Goal: Information Seeking & Learning: Learn about a topic

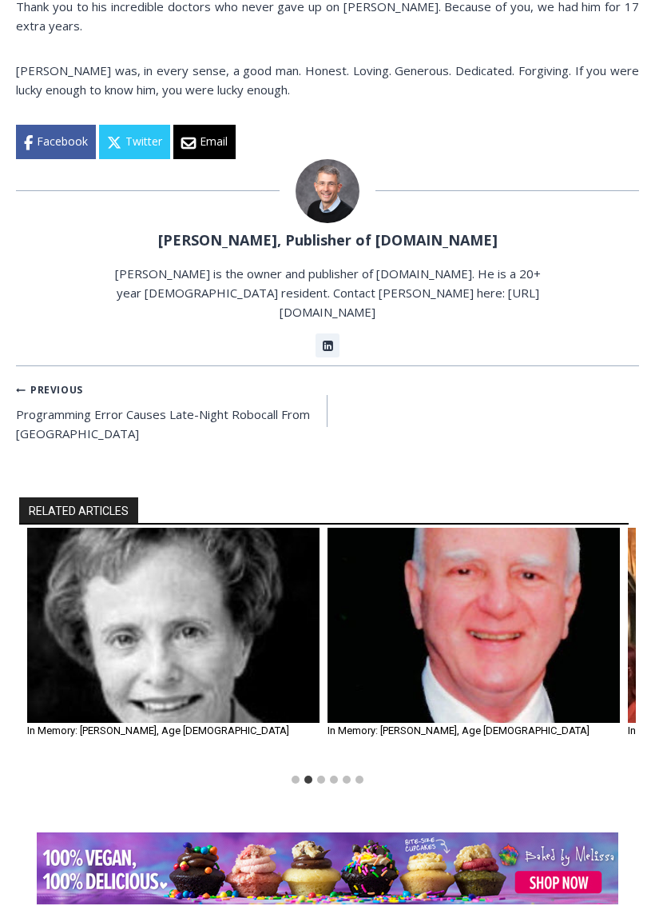
scroll to position [1291, 0]
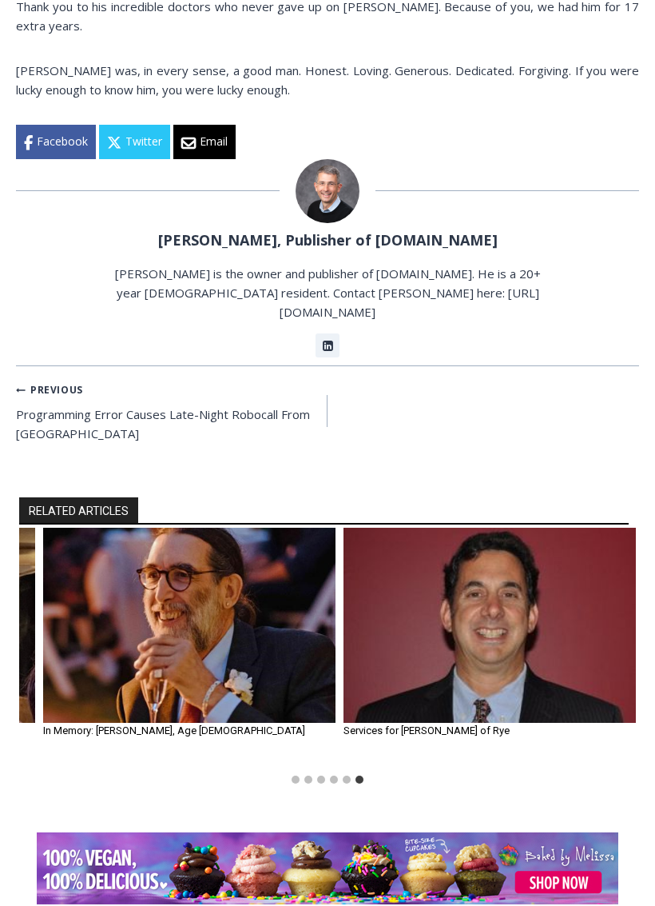
click at [392, 555] on img "6 of 6" at bounding box center [490, 625] width 293 height 195
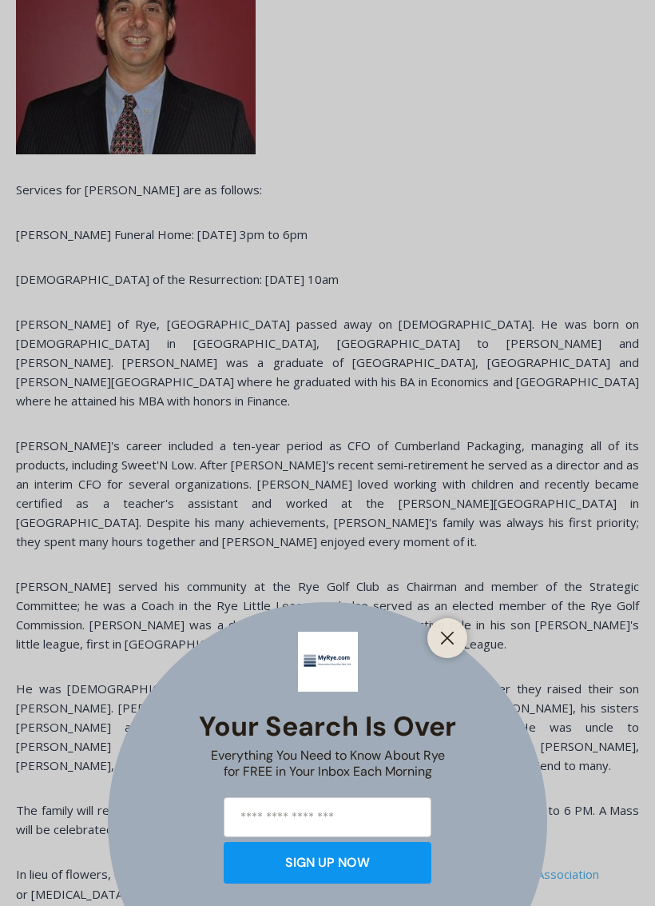
scroll to position [589, 0]
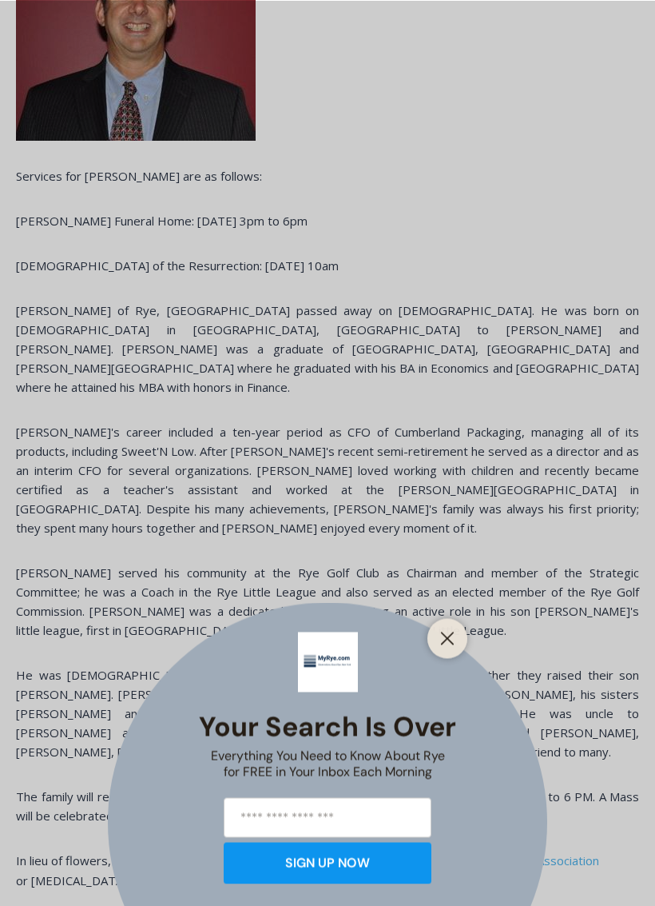
click at [445, 635] on line "Close" at bounding box center [447, 637] width 11 height 11
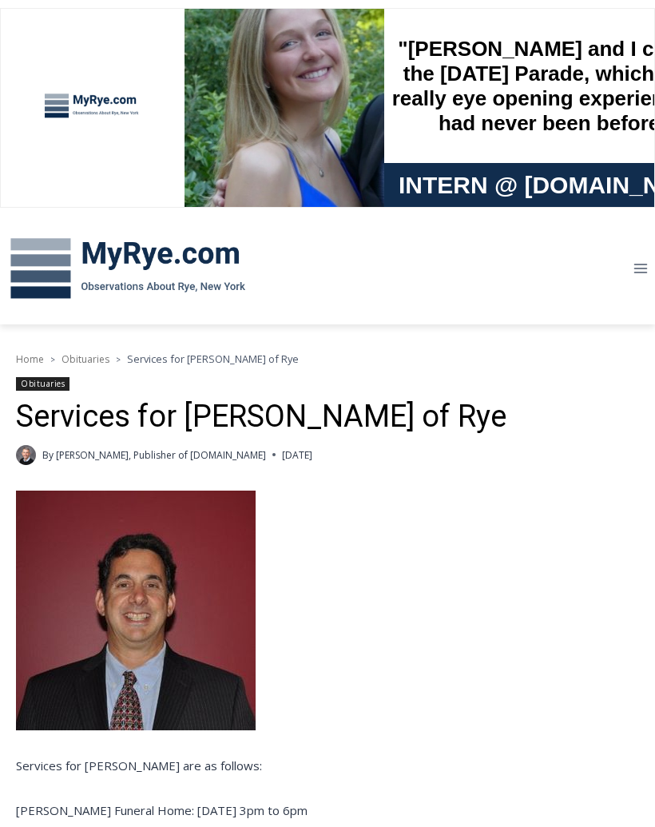
scroll to position [0, 0]
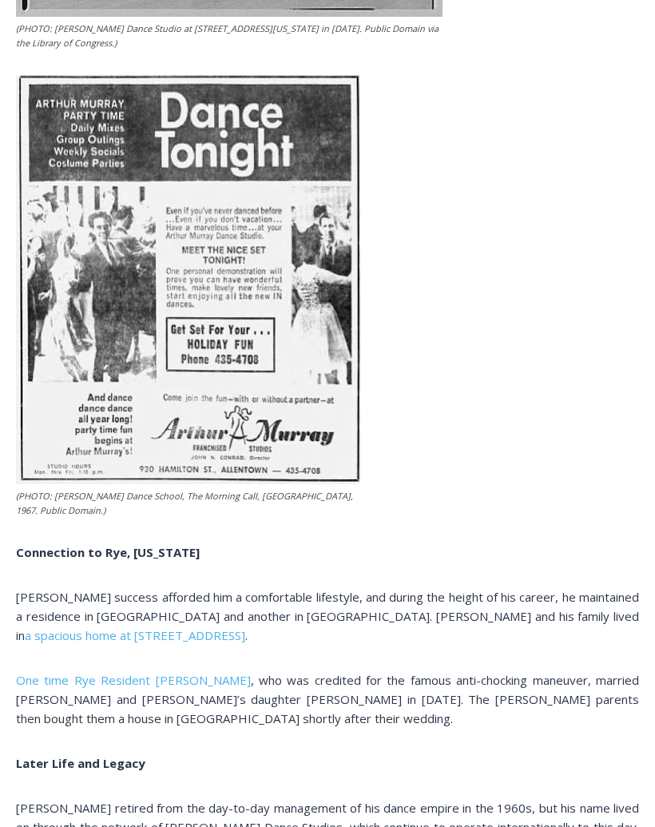
scroll to position [2023, 0]
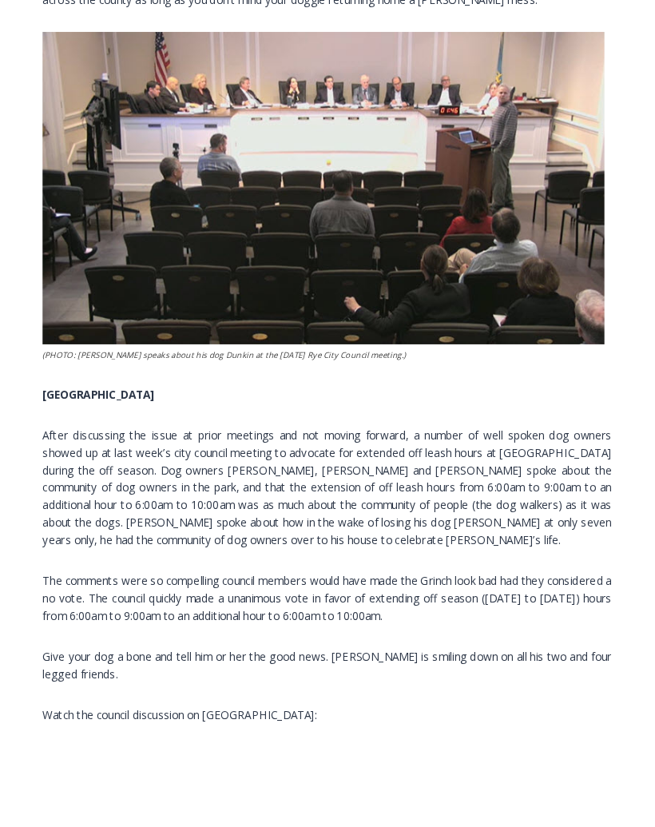
scroll to position [1307, 0]
